Goal: Information Seeking & Learning: Learn about a topic

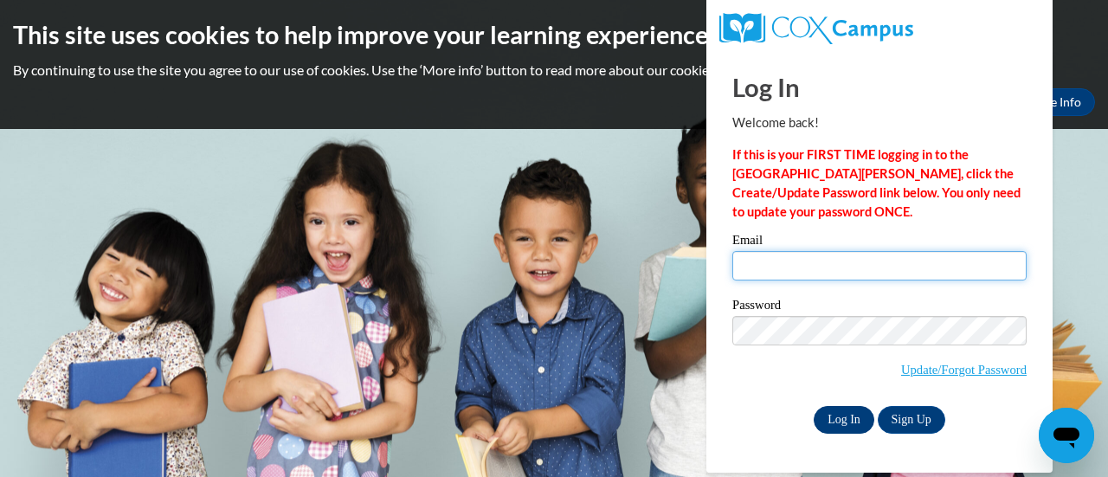
type input "[PERSON_NAME][EMAIL_ADDRESS][PERSON_NAME][DOMAIN_NAME]"
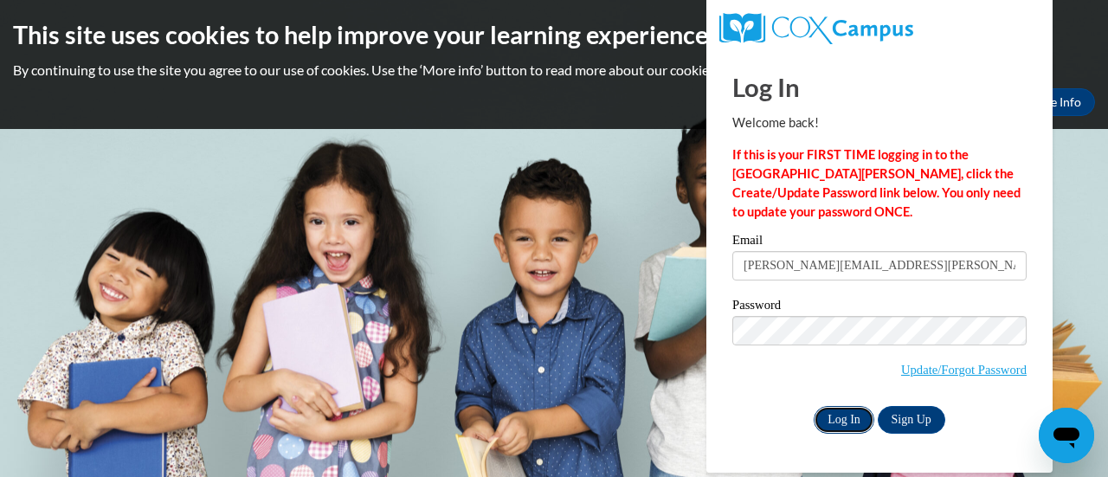
click at [842, 414] on input "Log In" at bounding box center [844, 420] width 61 height 28
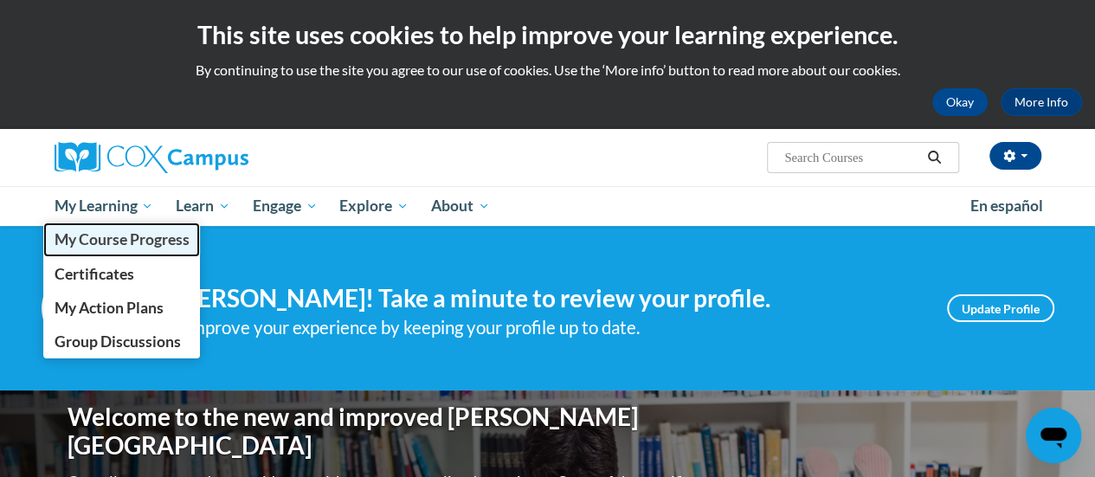
click at [120, 237] on span "My Course Progress" at bounding box center [121, 239] width 135 height 18
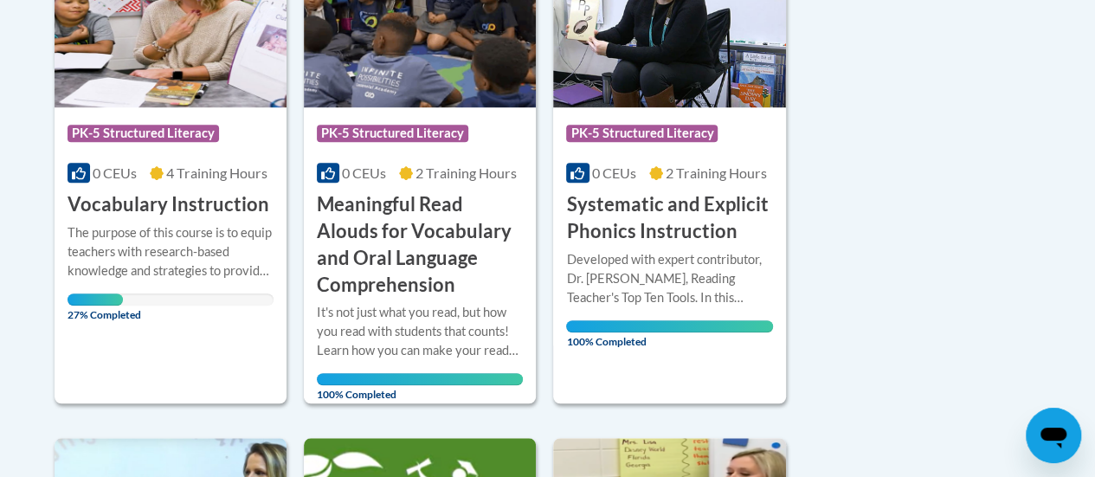
scroll to position [513, 0]
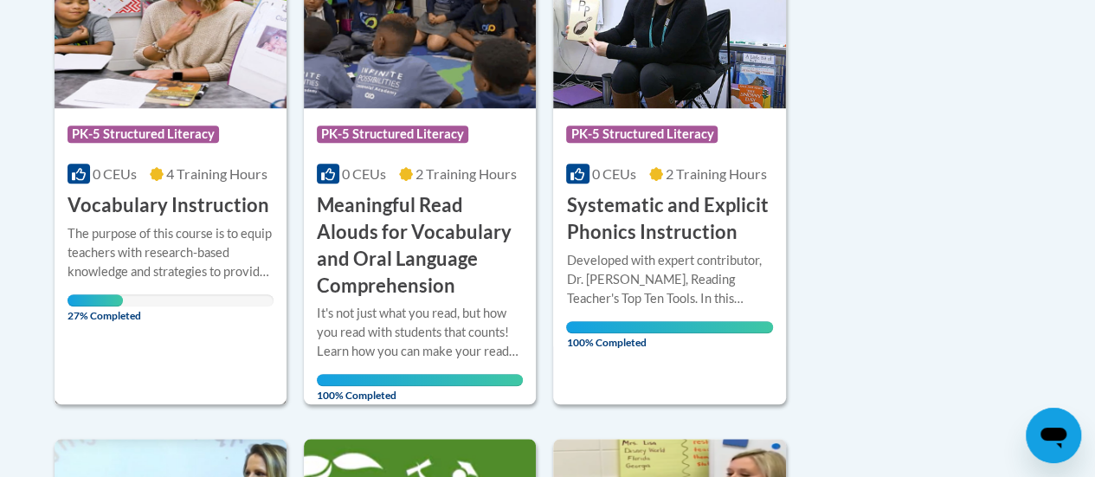
click at [191, 230] on div "The purpose of this course is to equip teachers with research-based knowledge a…" at bounding box center [171, 252] width 206 height 57
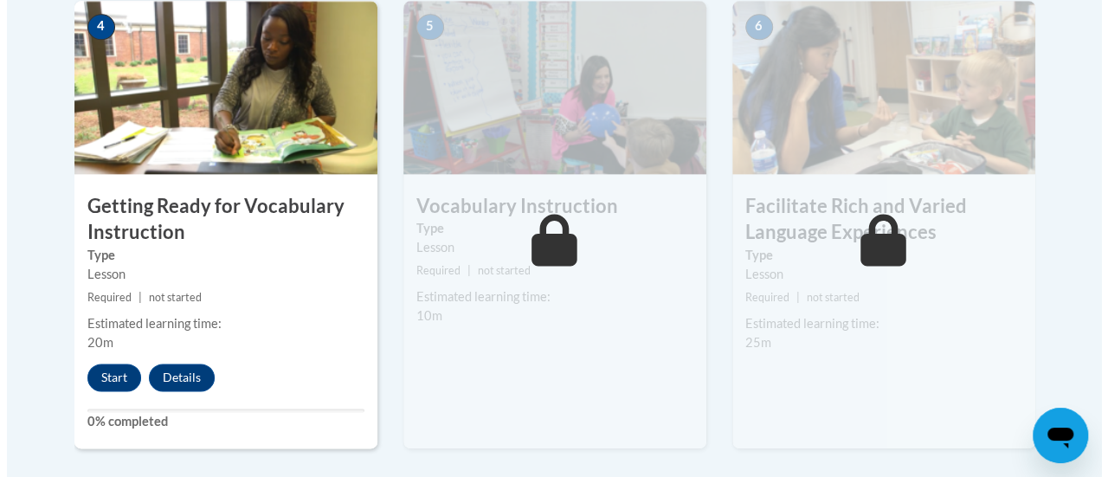
scroll to position [1060, 0]
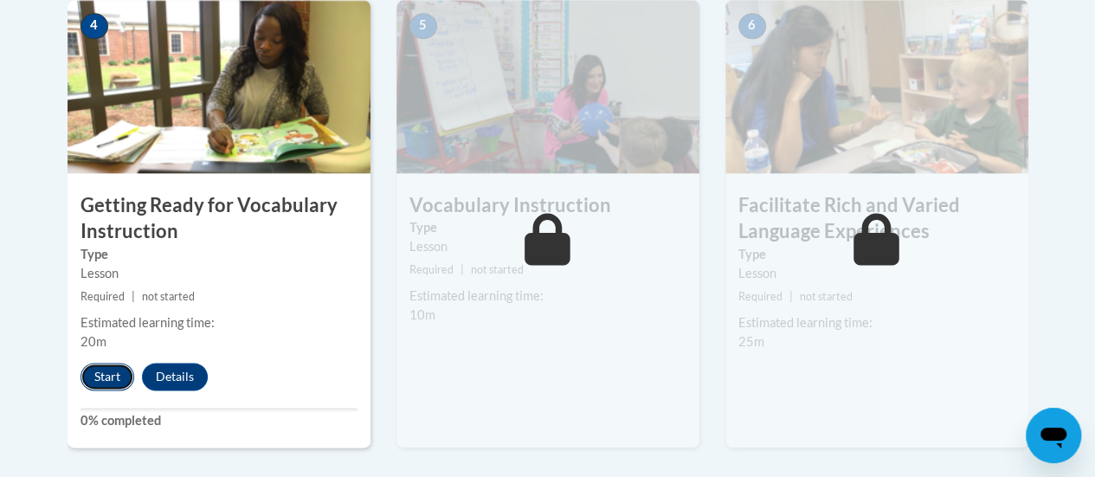
click at [107, 368] on button "Start" at bounding box center [108, 377] width 54 height 28
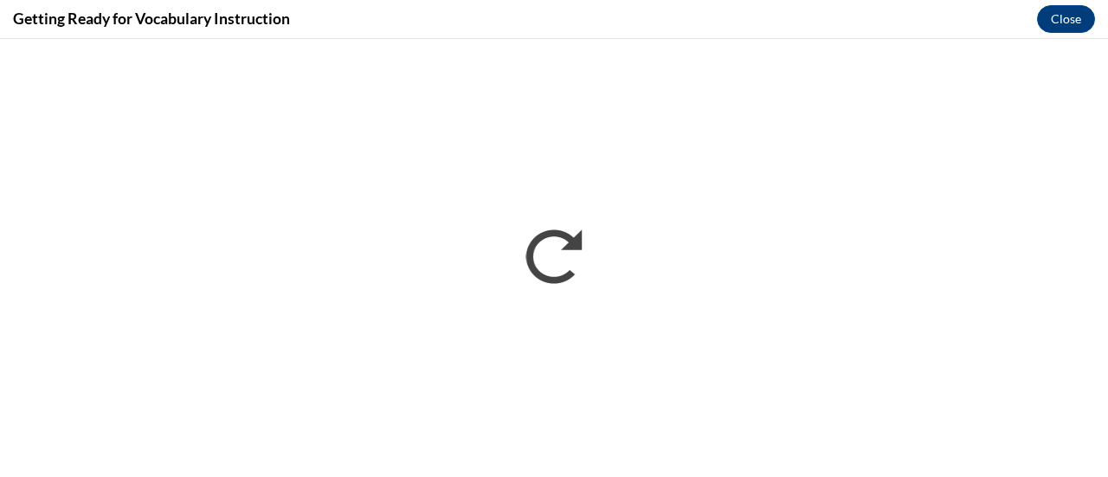
scroll to position [0, 0]
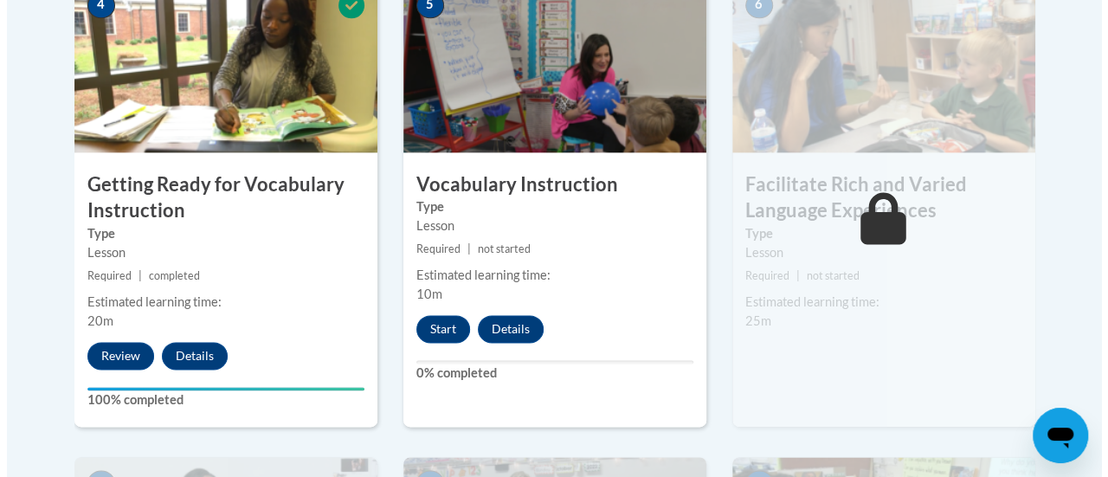
scroll to position [1082, 0]
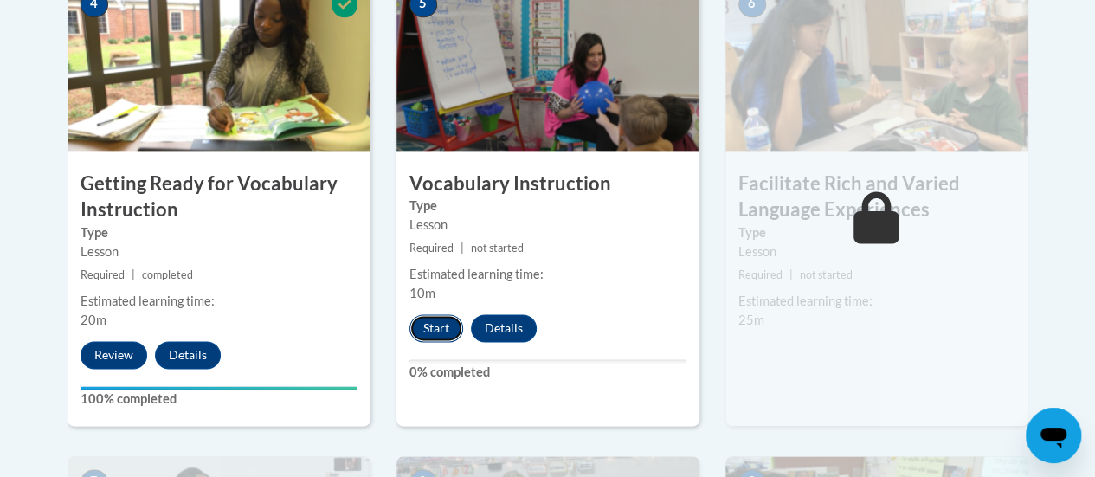
click at [439, 320] on button "Start" at bounding box center [437, 328] width 54 height 28
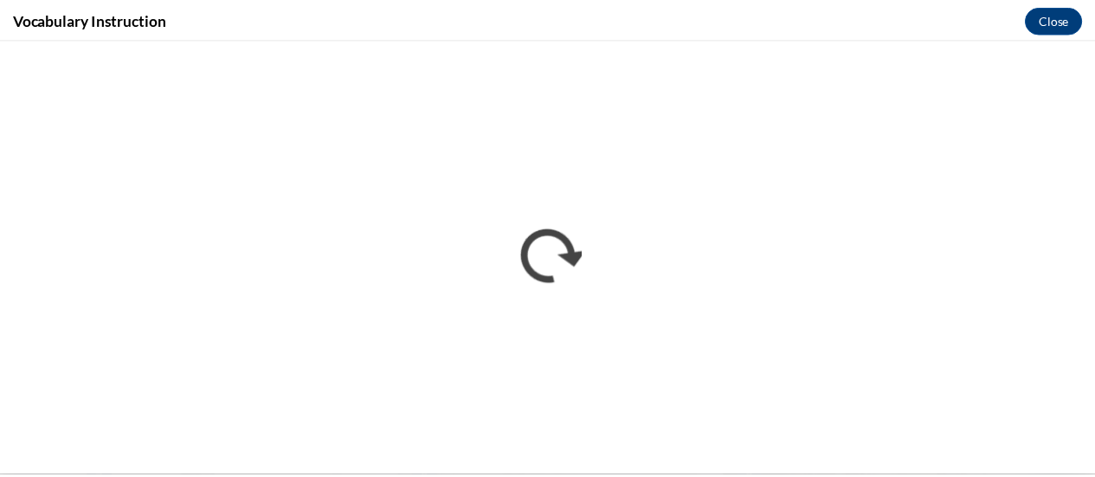
scroll to position [0, 0]
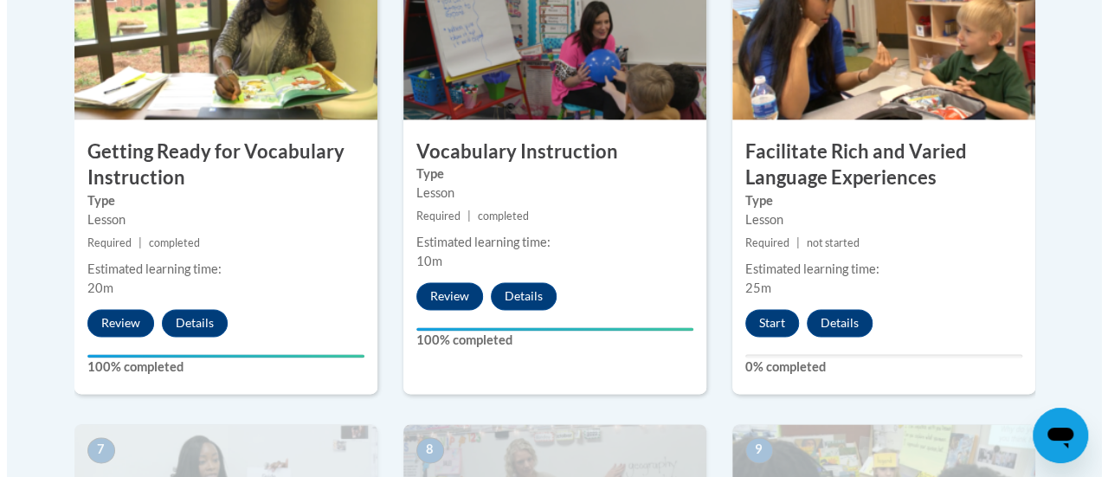
scroll to position [1113, 0]
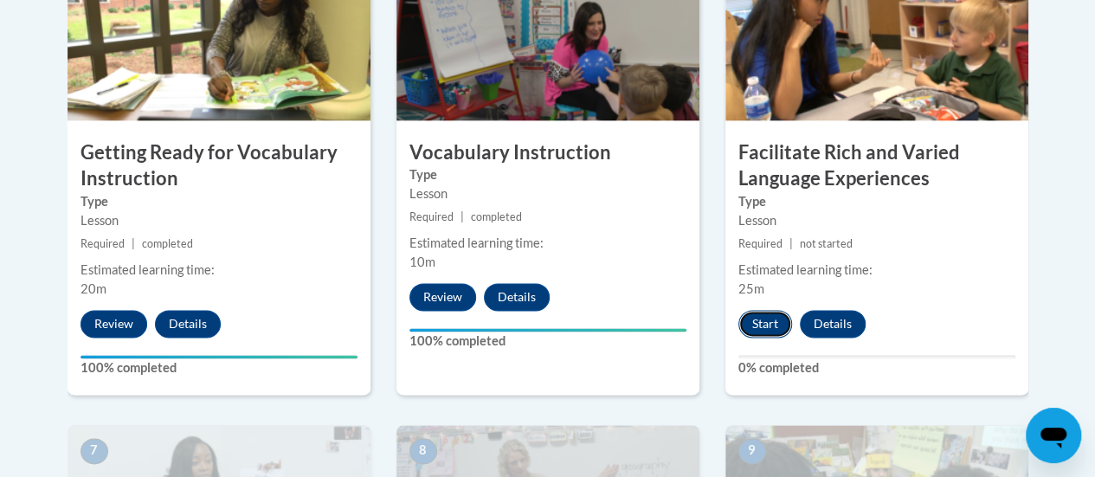
click at [763, 314] on button "Start" at bounding box center [766, 324] width 54 height 28
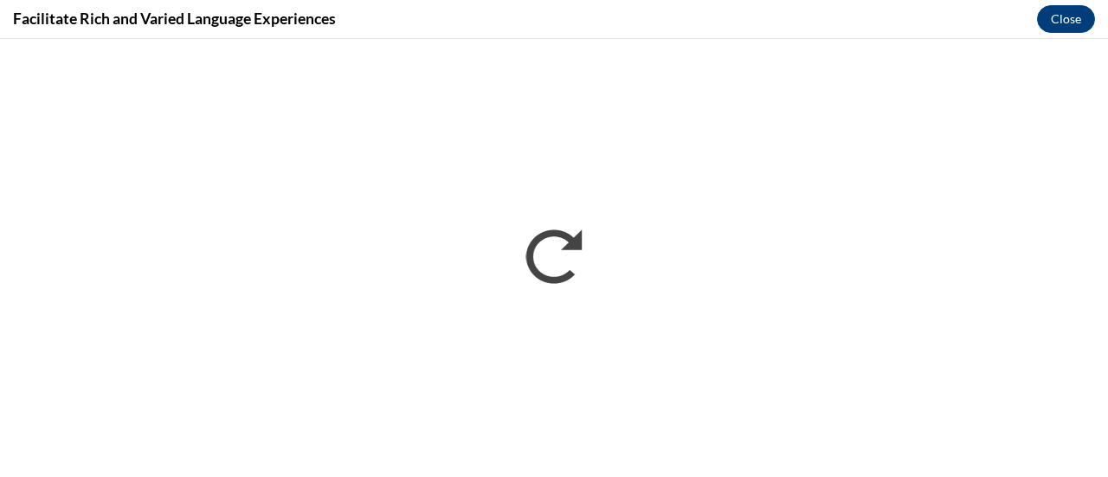
scroll to position [0, 0]
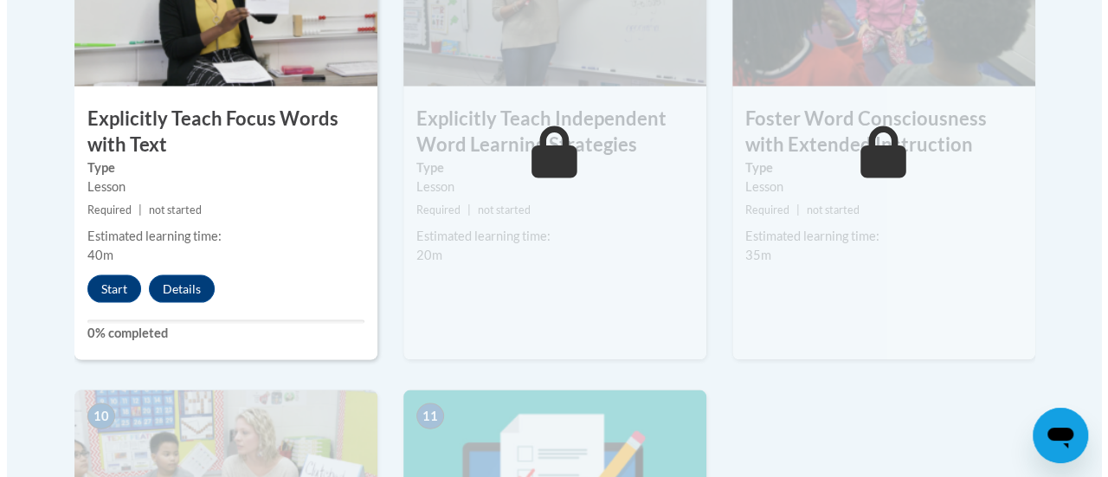
scroll to position [1624, 0]
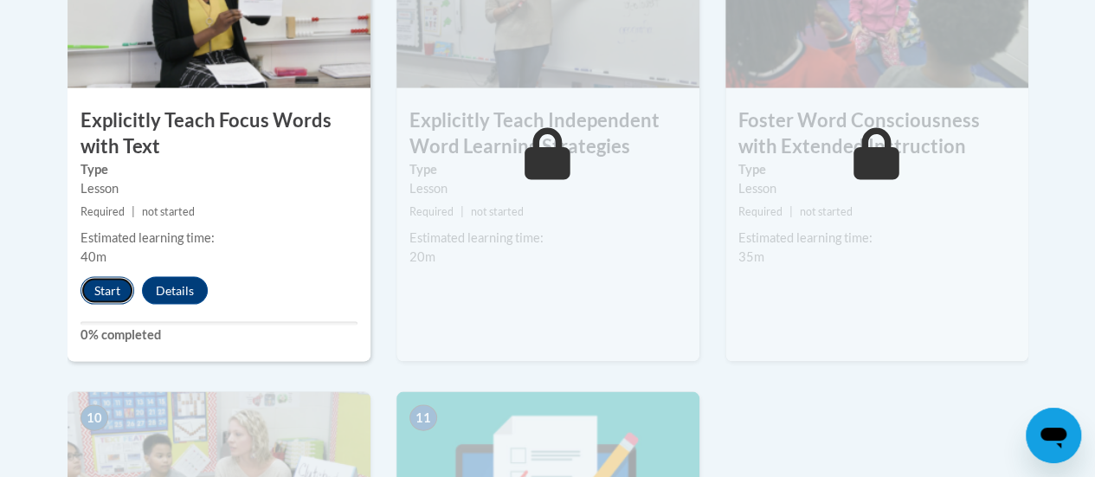
click at [107, 284] on button "Start" at bounding box center [108, 290] width 54 height 28
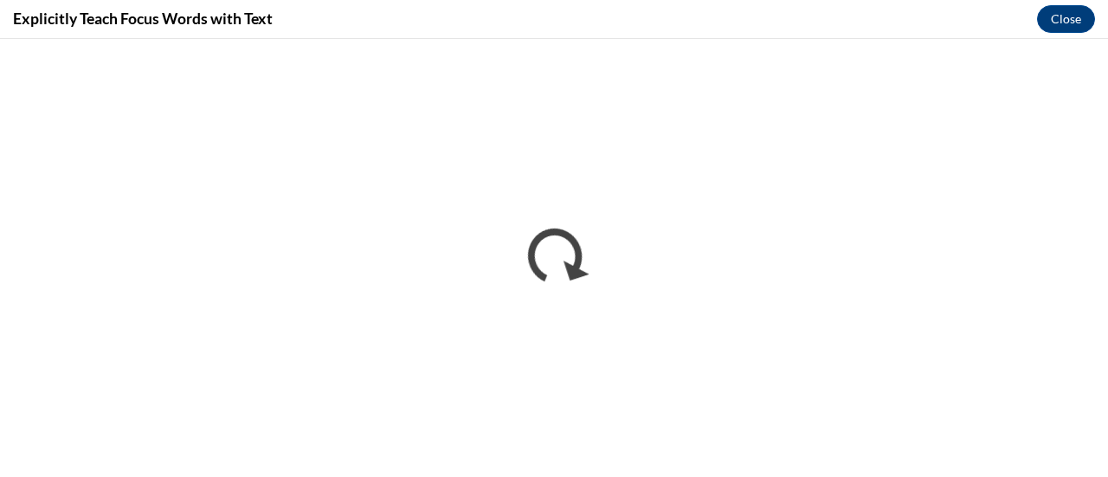
scroll to position [0, 0]
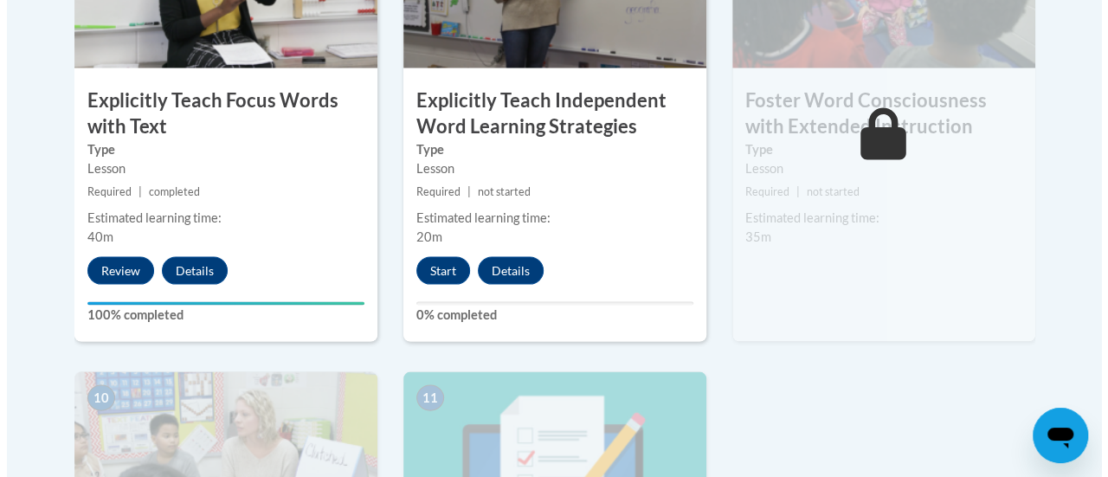
scroll to position [1643, 0]
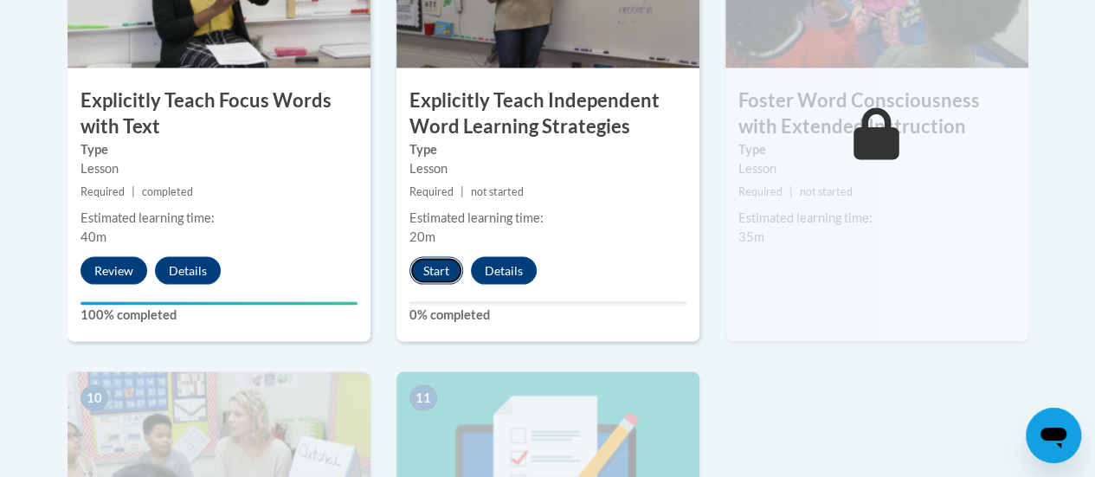
click at [431, 264] on button "Start" at bounding box center [437, 271] width 54 height 28
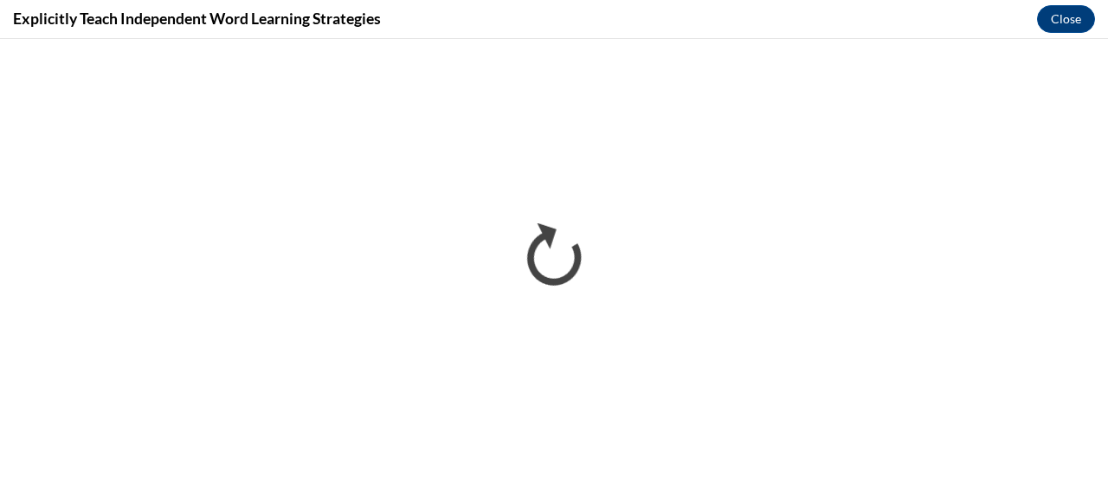
scroll to position [0, 0]
